Goal: Task Accomplishment & Management: Use online tool/utility

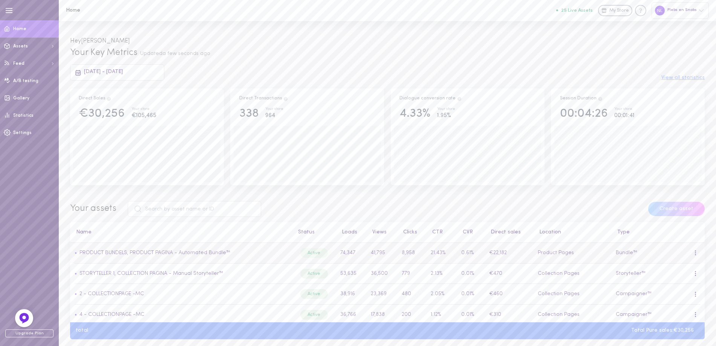
click at [172, 257] on td "• PRODUCT BUNDELS, PRODUCT PAGINA - Automated Bundle™" at bounding box center [181, 253] width 222 height 21
click at [215, 252] on link "PRODUCT BUNDELS, PRODUCT PAGINA - Automated Bundle™" at bounding box center [154, 253] width 151 height 6
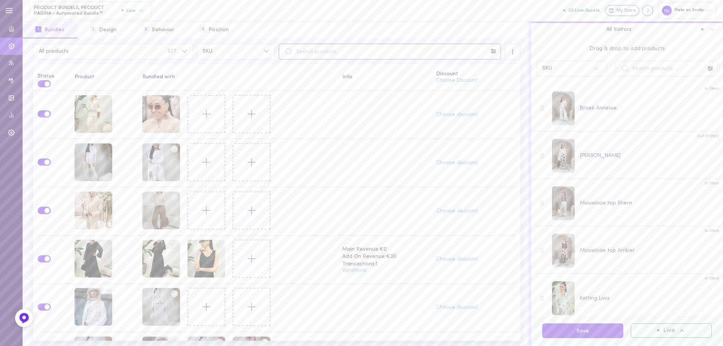
click at [332, 51] on input "text" at bounding box center [390, 52] width 222 height 16
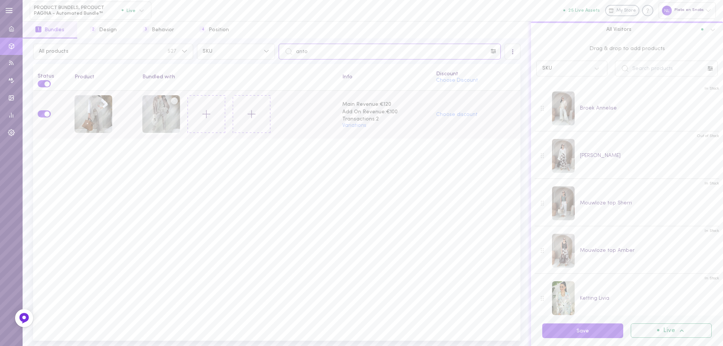
type input "anto"
click at [206, 115] on icon at bounding box center [206, 114] width 13 height 13
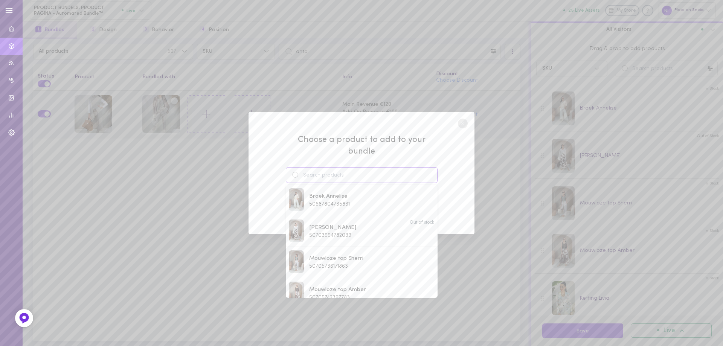
click at [322, 168] on input at bounding box center [362, 175] width 152 height 16
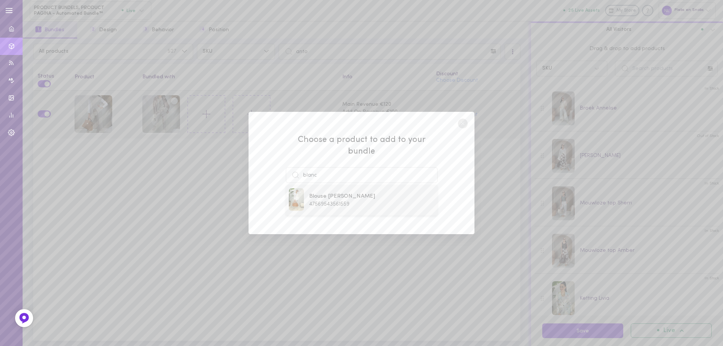
click at [347, 192] on span "Blouse [PERSON_NAME]" at bounding box center [342, 196] width 66 height 8
type input "Blouse [PERSON_NAME]"
click at [368, 195] on button "Add To Bundle" at bounding box center [361, 203] width 69 height 17
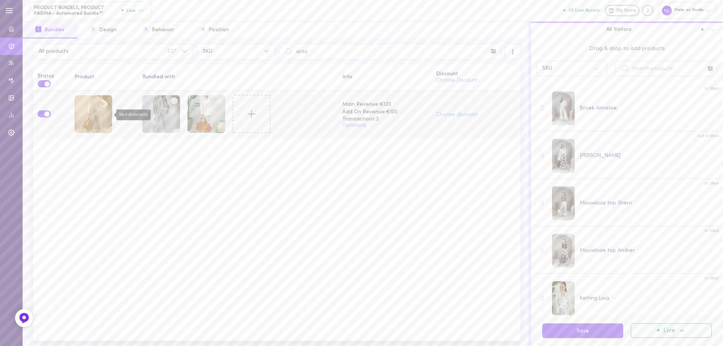
click at [98, 112] on div "Vest Antonella" at bounding box center [94, 114] width 38 height 38
drag, startPoint x: 302, startPoint y: 57, endPoint x: 289, endPoint y: 56, distance: 13.2
click at [295, 56] on input "anto" at bounding box center [390, 52] width 222 height 16
drag, startPoint x: 314, startPoint y: 51, endPoint x: 290, endPoint y: 50, distance: 24.5
click at [295, 50] on input "[PERSON_NAME]" at bounding box center [390, 52] width 222 height 16
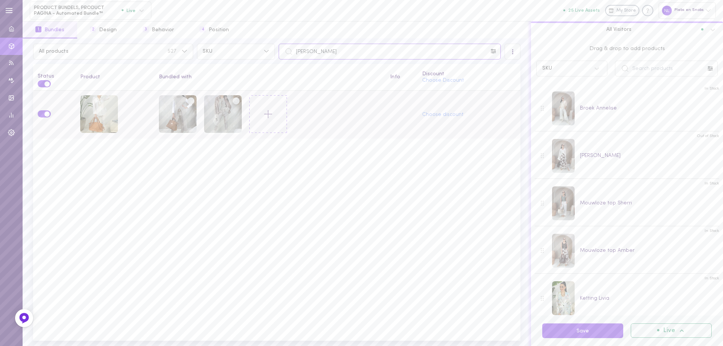
type input "[PERSON_NAME]"
click at [267, 116] on icon at bounding box center [268, 114] width 13 height 13
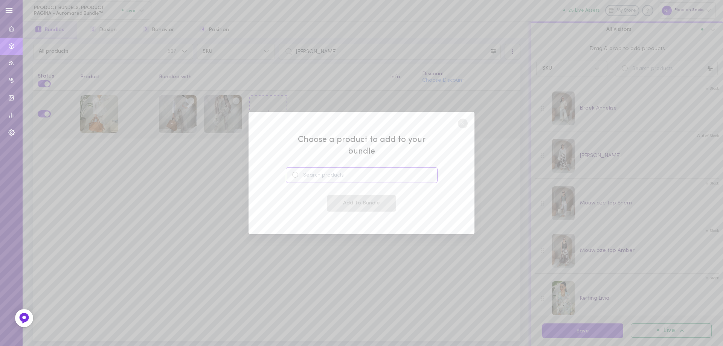
click at [331, 171] on input at bounding box center [362, 175] width 152 height 16
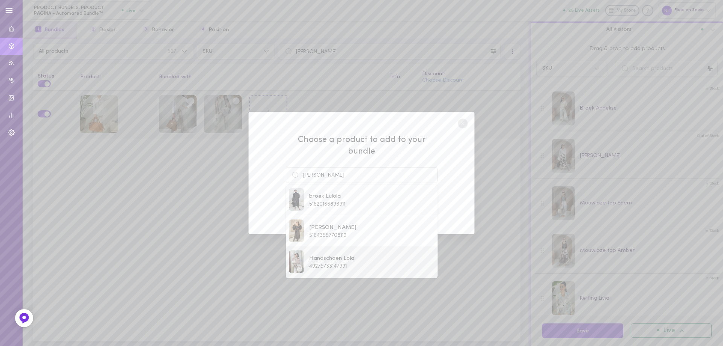
click at [348, 255] on span "Handschoen Lola" at bounding box center [331, 259] width 45 height 8
type input "Handschoen Lola"
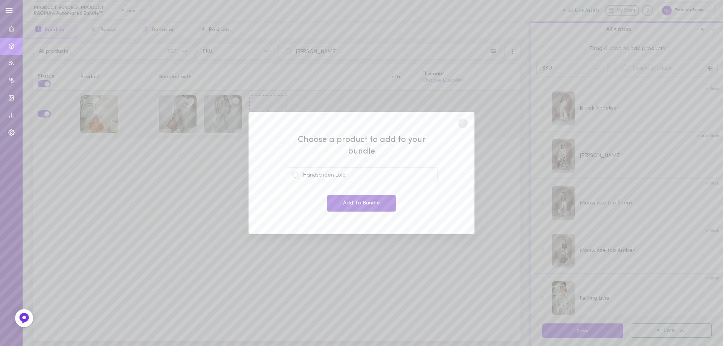
click at [360, 196] on button "Add To Bundle" at bounding box center [361, 203] width 69 height 17
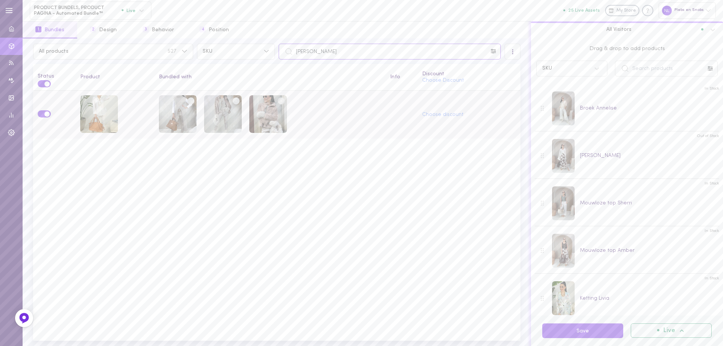
drag, startPoint x: 323, startPoint y: 53, endPoint x: 294, endPoint y: 50, distance: 29.5
click at [294, 50] on input "[PERSON_NAME]" at bounding box center [390, 52] width 222 height 16
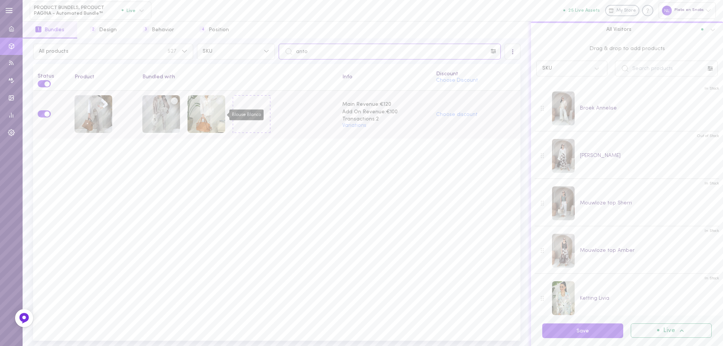
type input "anto"
click at [225, 114] on div "Blouse Blanco" at bounding box center [207, 114] width 38 height 39
click at [252, 111] on line at bounding box center [252, 114] width 0 height 8
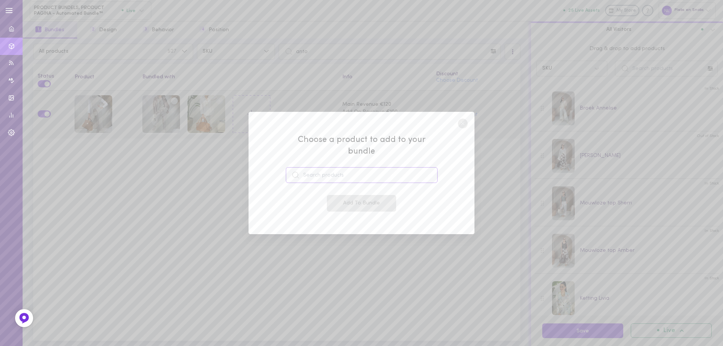
click at [320, 170] on input at bounding box center [362, 175] width 152 height 16
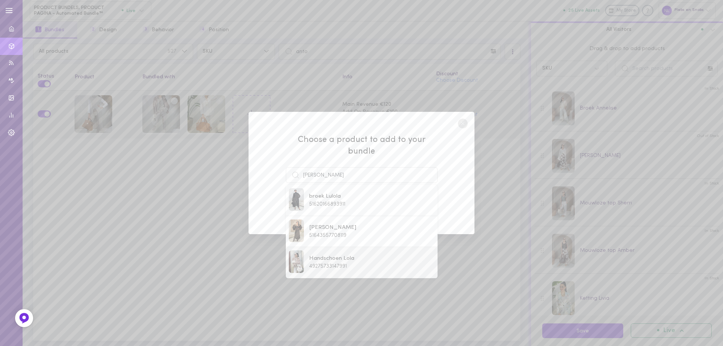
click at [336, 255] on span "Handschoen Lola" at bounding box center [331, 259] width 45 height 8
type input "Handschoen Lola"
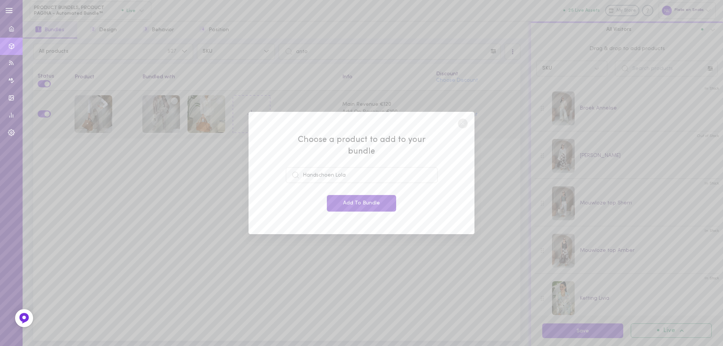
click at [364, 200] on button "Add To Bundle" at bounding box center [361, 203] width 69 height 17
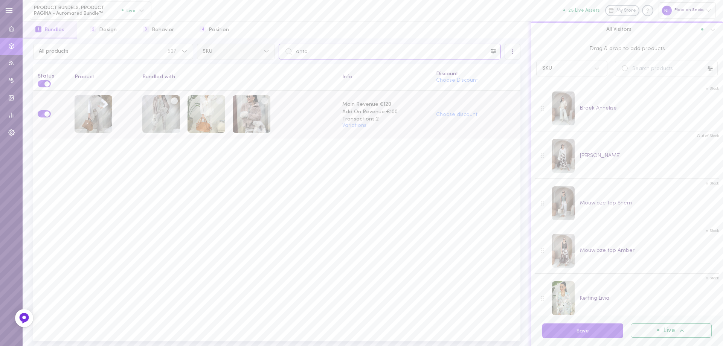
drag, startPoint x: 306, startPoint y: 55, endPoint x: 270, endPoint y: 48, distance: 36.9
click at [271, 48] on div "All products 527 SKU anto" at bounding box center [276, 52] width 491 height 16
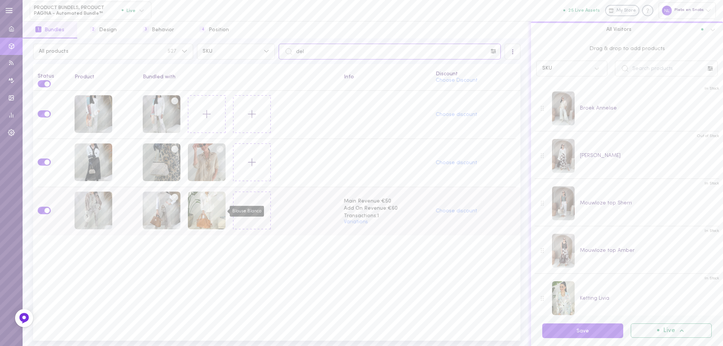
type input "del"
click at [226, 208] on div "Blouse Blanco" at bounding box center [207, 211] width 38 height 39
click at [248, 207] on icon at bounding box center [252, 210] width 13 height 13
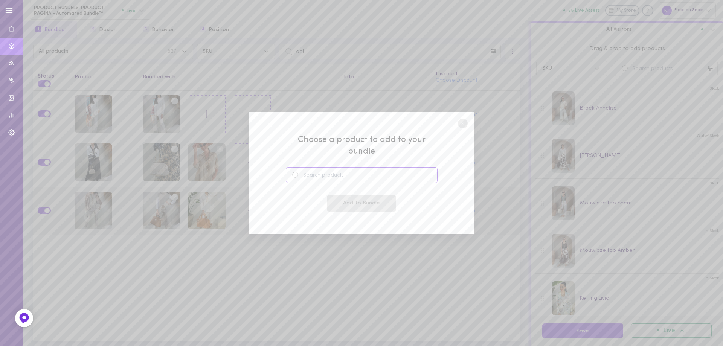
click at [328, 167] on input at bounding box center [362, 175] width 152 height 16
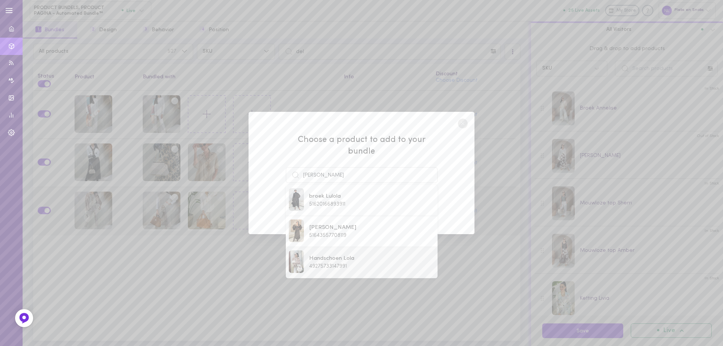
click at [330, 255] on span "Handschoen Lola" at bounding box center [331, 259] width 45 height 8
type input "Handschoen Lola"
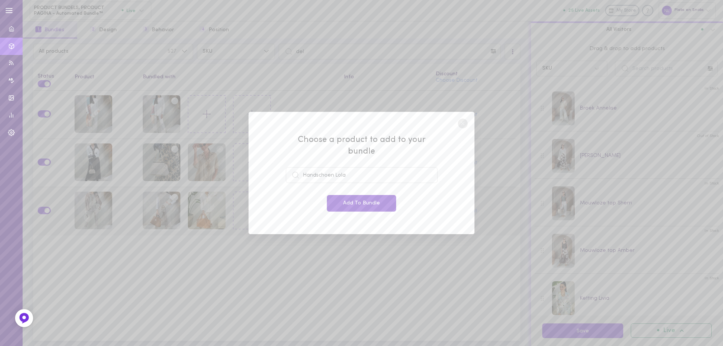
click at [380, 203] on button "Add To Bundle" at bounding box center [361, 203] width 69 height 17
